Goal: Find contact information: Find contact information

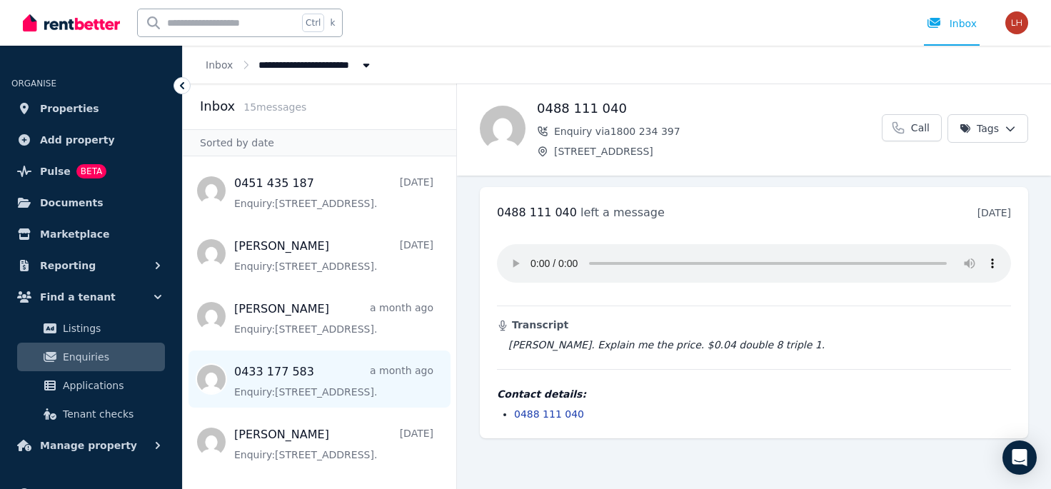
scroll to position [460, 0]
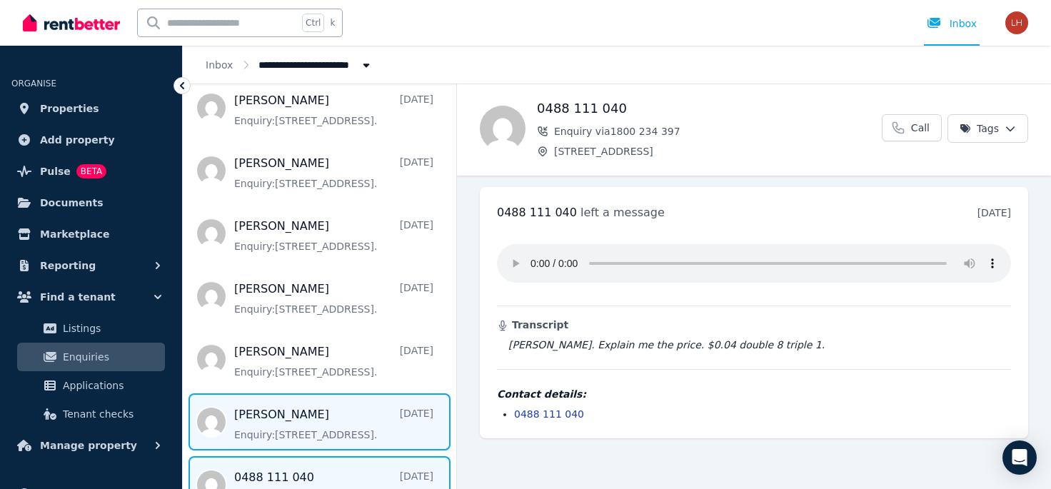
click at [323, 416] on span "Message list" at bounding box center [319, 421] width 273 height 57
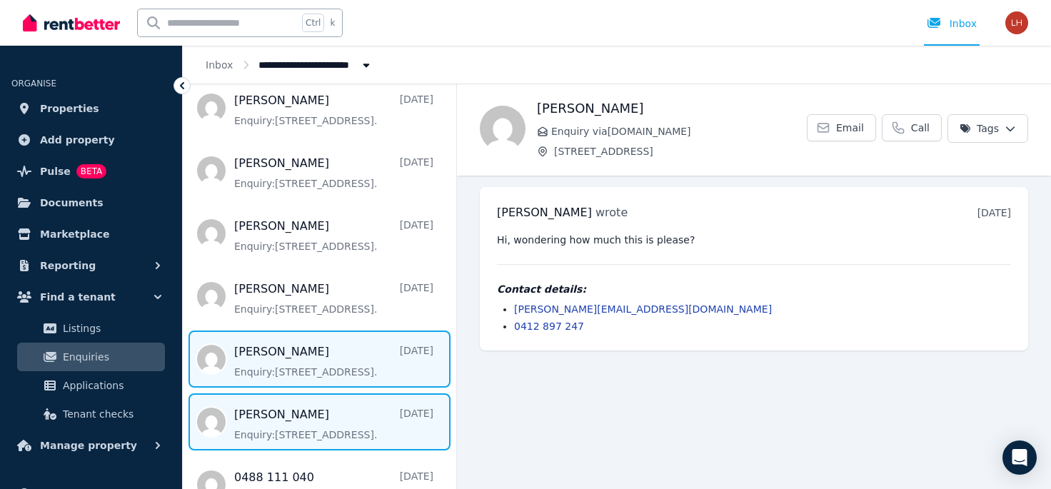
click at [268, 374] on span "Message list" at bounding box center [319, 359] width 273 height 57
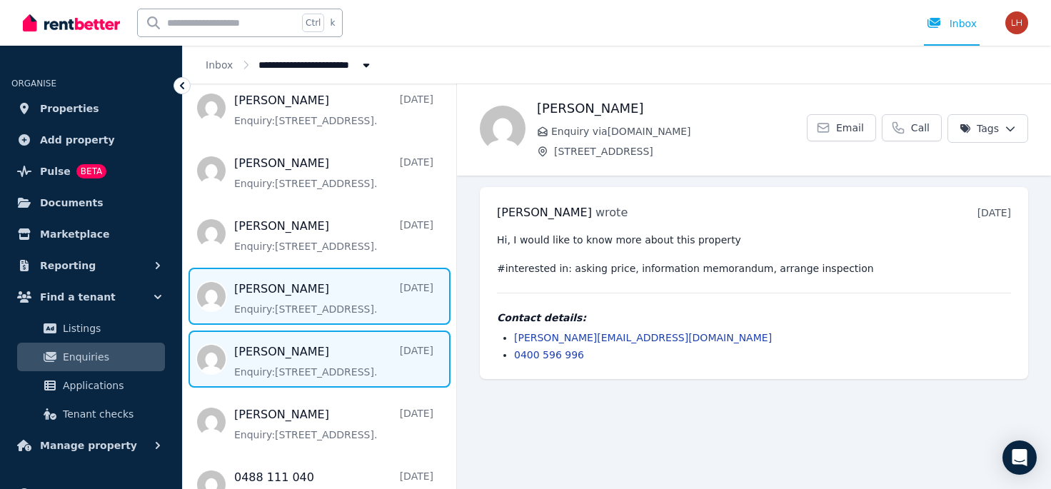
click at [311, 301] on span "Message list" at bounding box center [319, 296] width 273 height 57
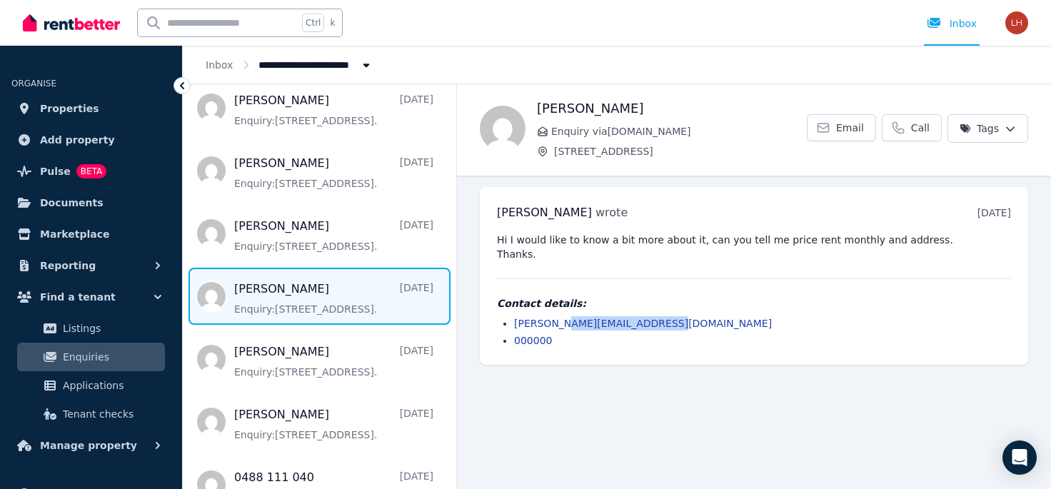
drag, startPoint x: 645, startPoint y: 323, endPoint x: 555, endPoint y: 328, distance: 90.8
click at [555, 328] on li "[PERSON_NAME][EMAIL_ADDRESS][DOMAIN_NAME]" at bounding box center [762, 323] width 497 height 14
copy link "[DOMAIN_NAME]"
click at [59, 111] on span "Properties" at bounding box center [69, 108] width 59 height 17
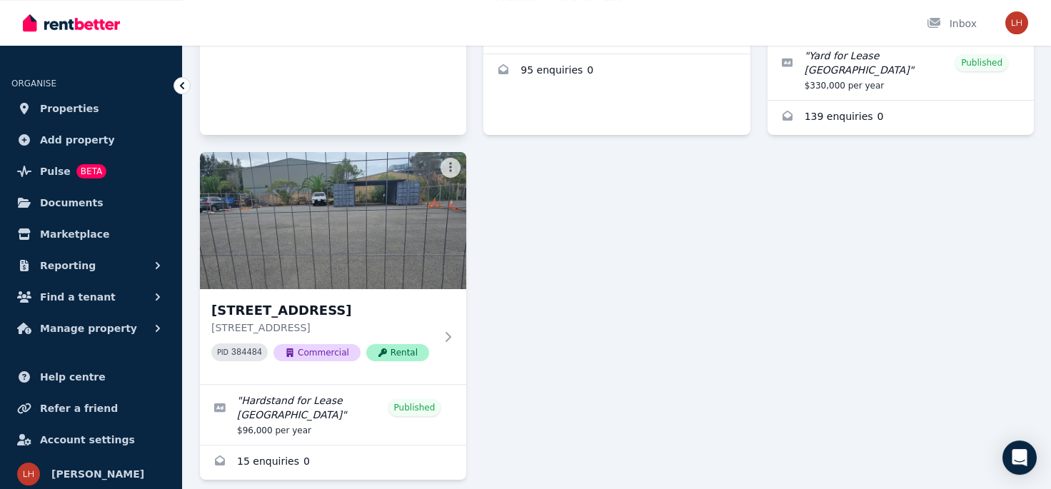
scroll to position [378, 0]
